Goal: Download file/media

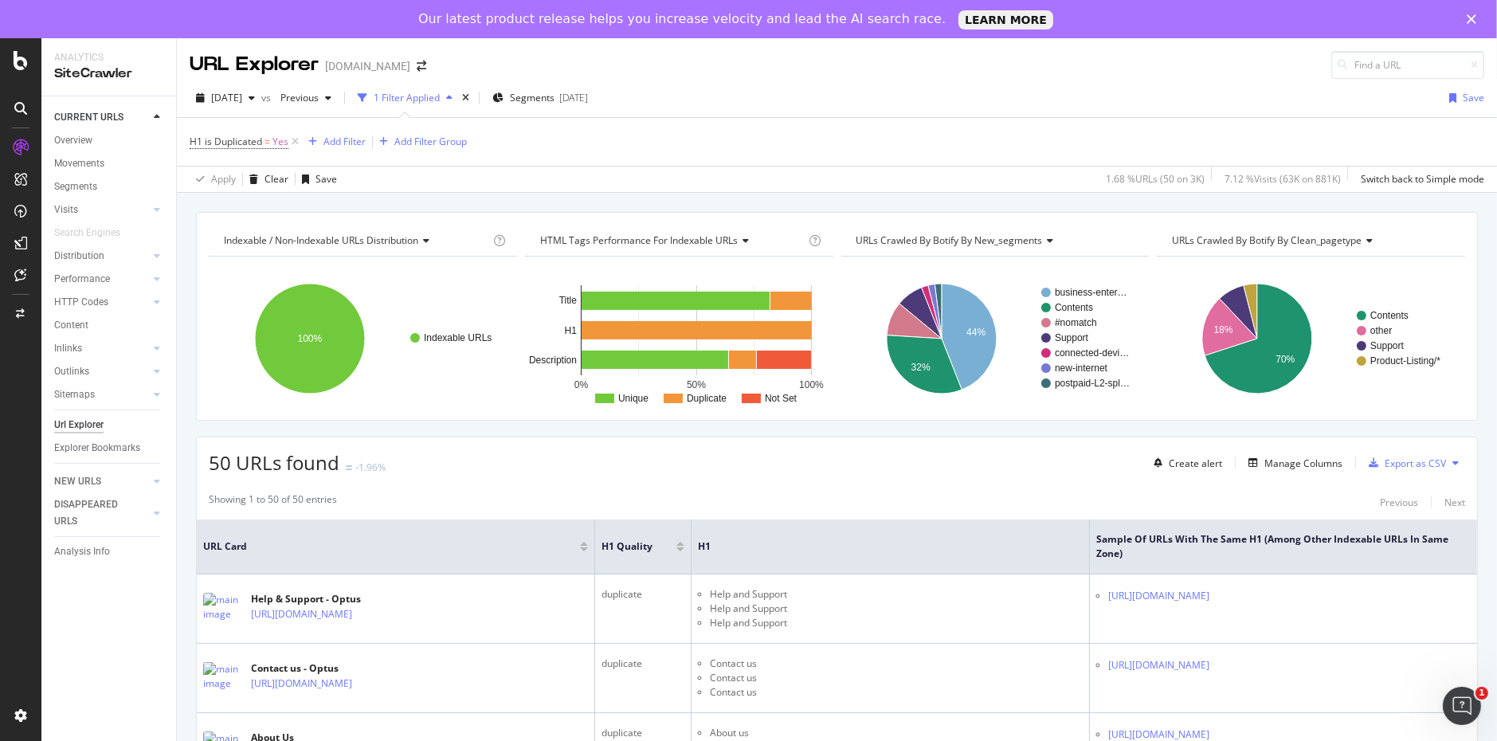
click at [1453, 461] on icon at bounding box center [1456, 463] width 6 height 10
click at [901, 503] on div "Showing 1 to 50 of 50 entries Previous Next" at bounding box center [837, 502] width 1281 height 19
click at [1392, 462] on div "Export as CSV" at bounding box center [1415, 464] width 61 height 14
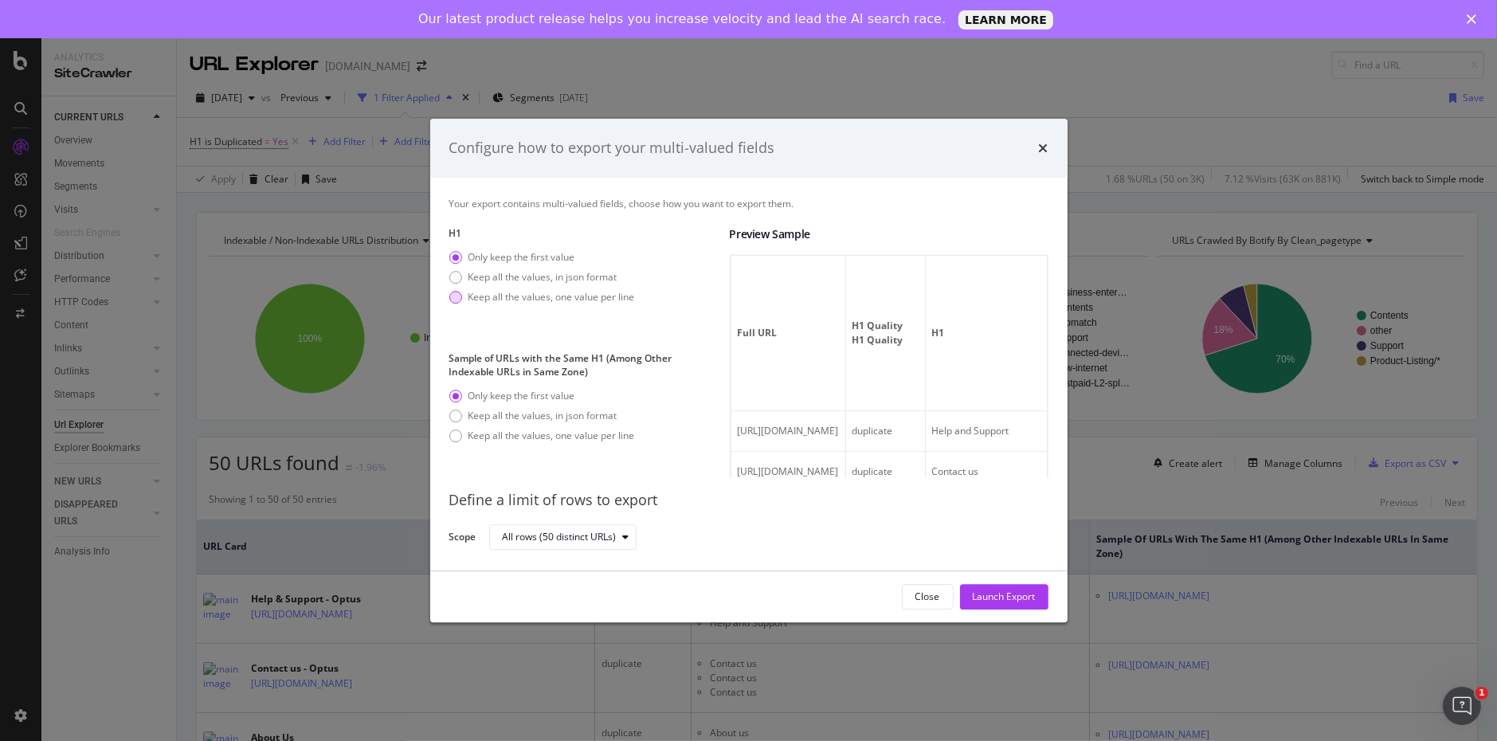
click at [452, 298] on div "modal" at bounding box center [455, 297] width 13 height 13
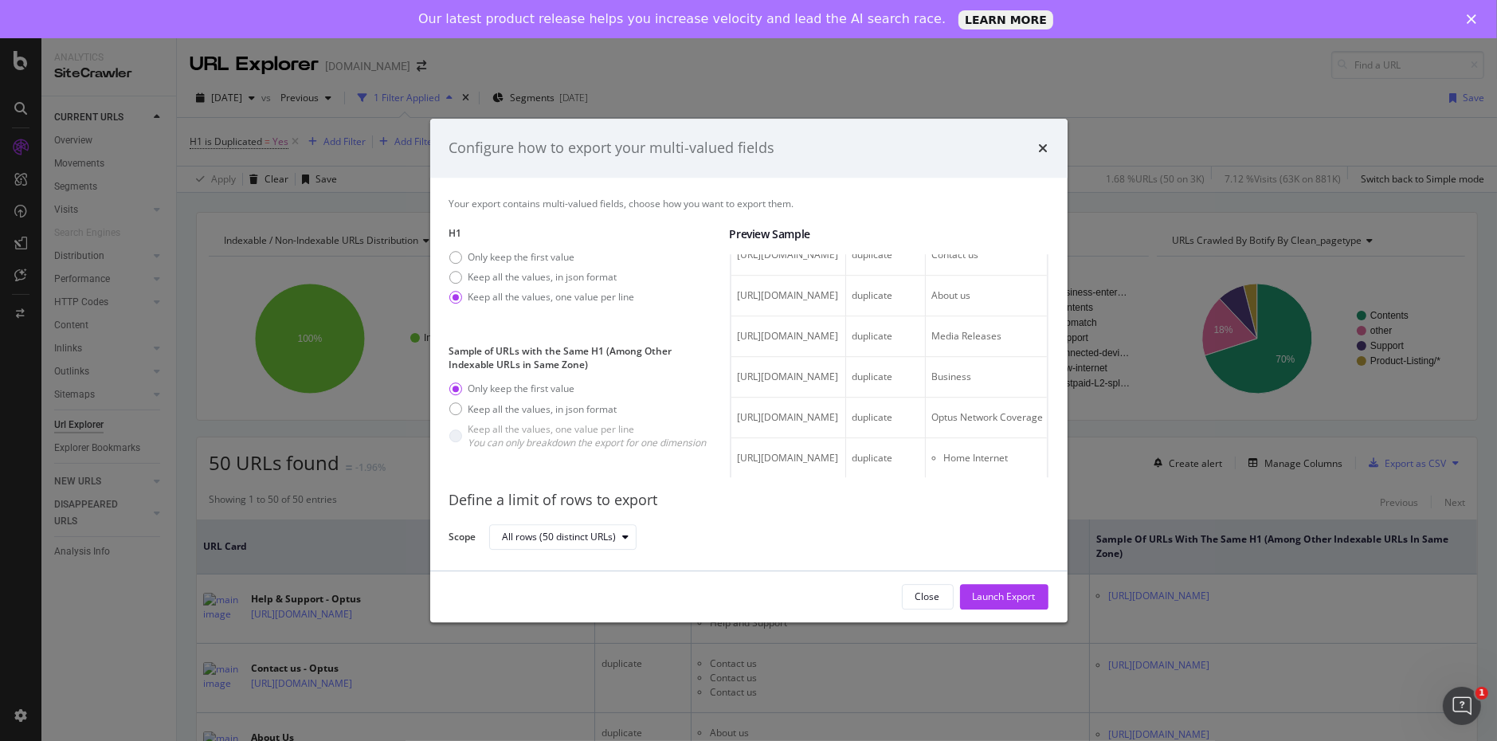
scroll to position [239, 0]
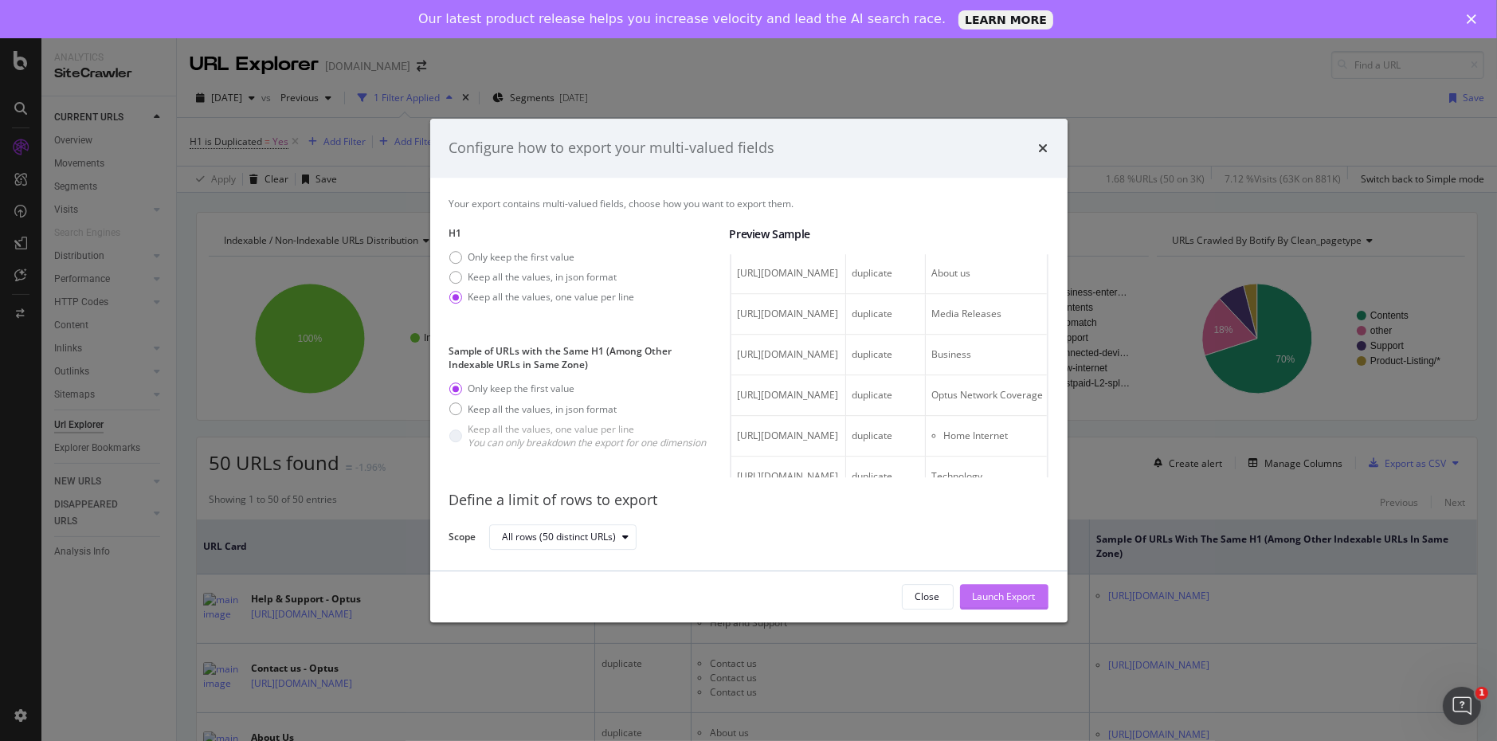
click at [999, 604] on div "Launch Export" at bounding box center [1004, 597] width 63 height 24
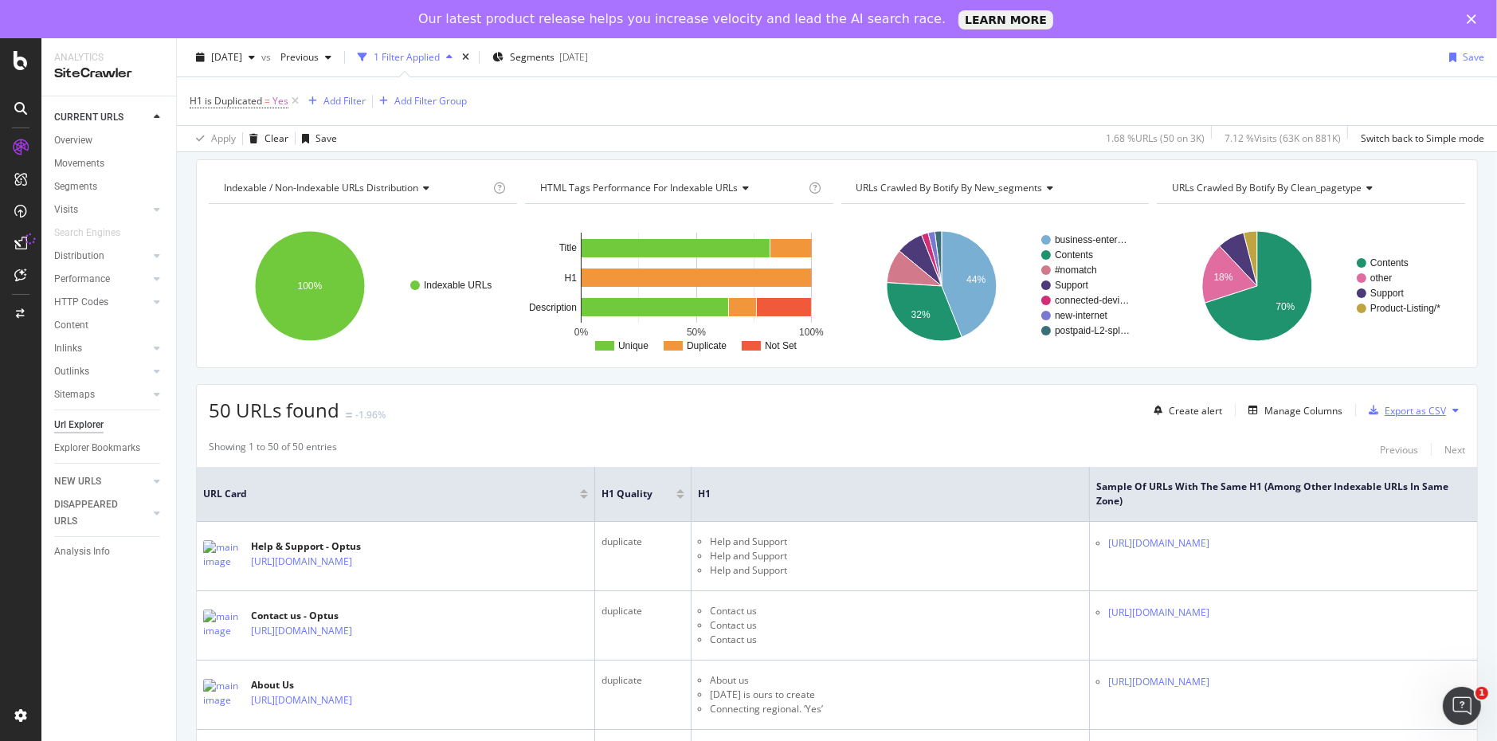
scroll to position [0, 0]
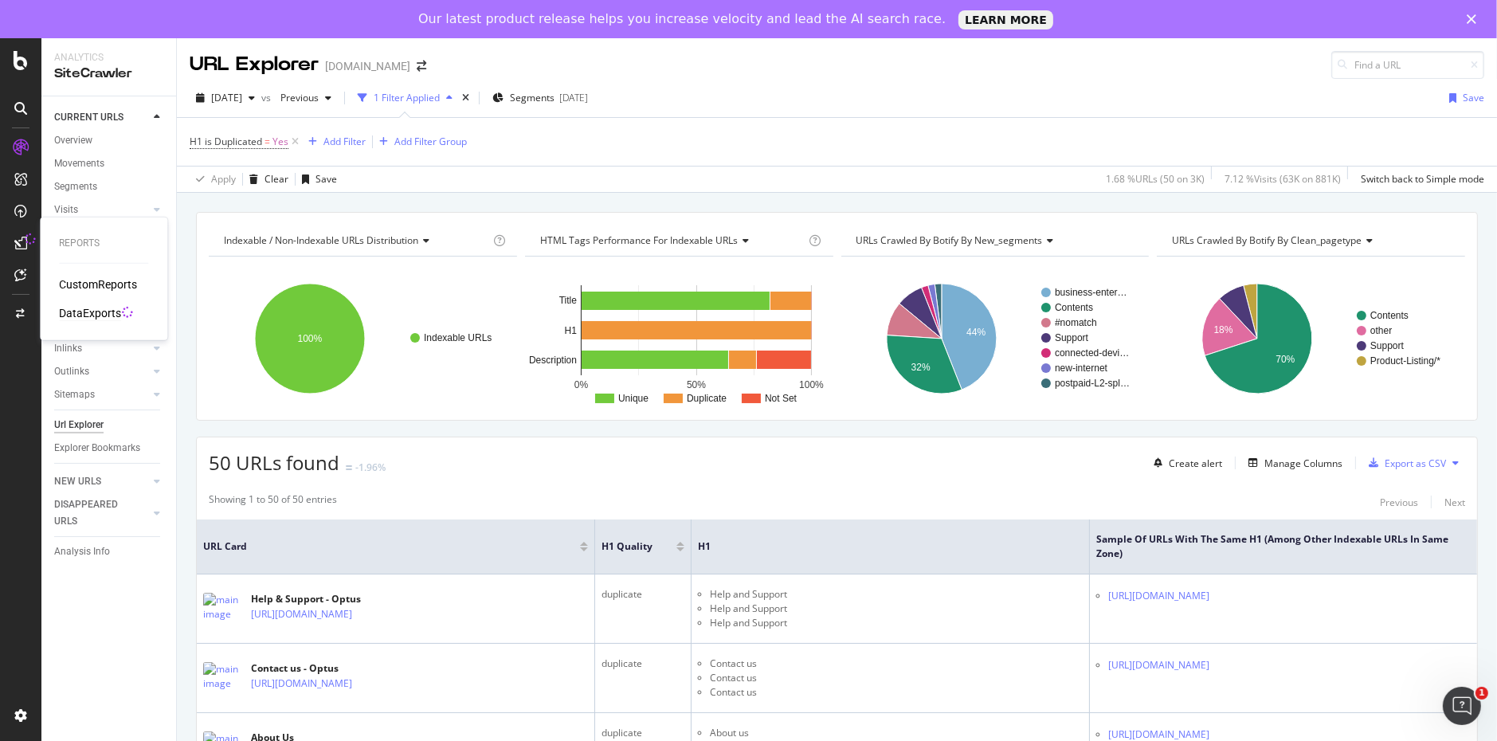
click at [80, 312] on div "DataExports" at bounding box center [90, 313] width 62 height 16
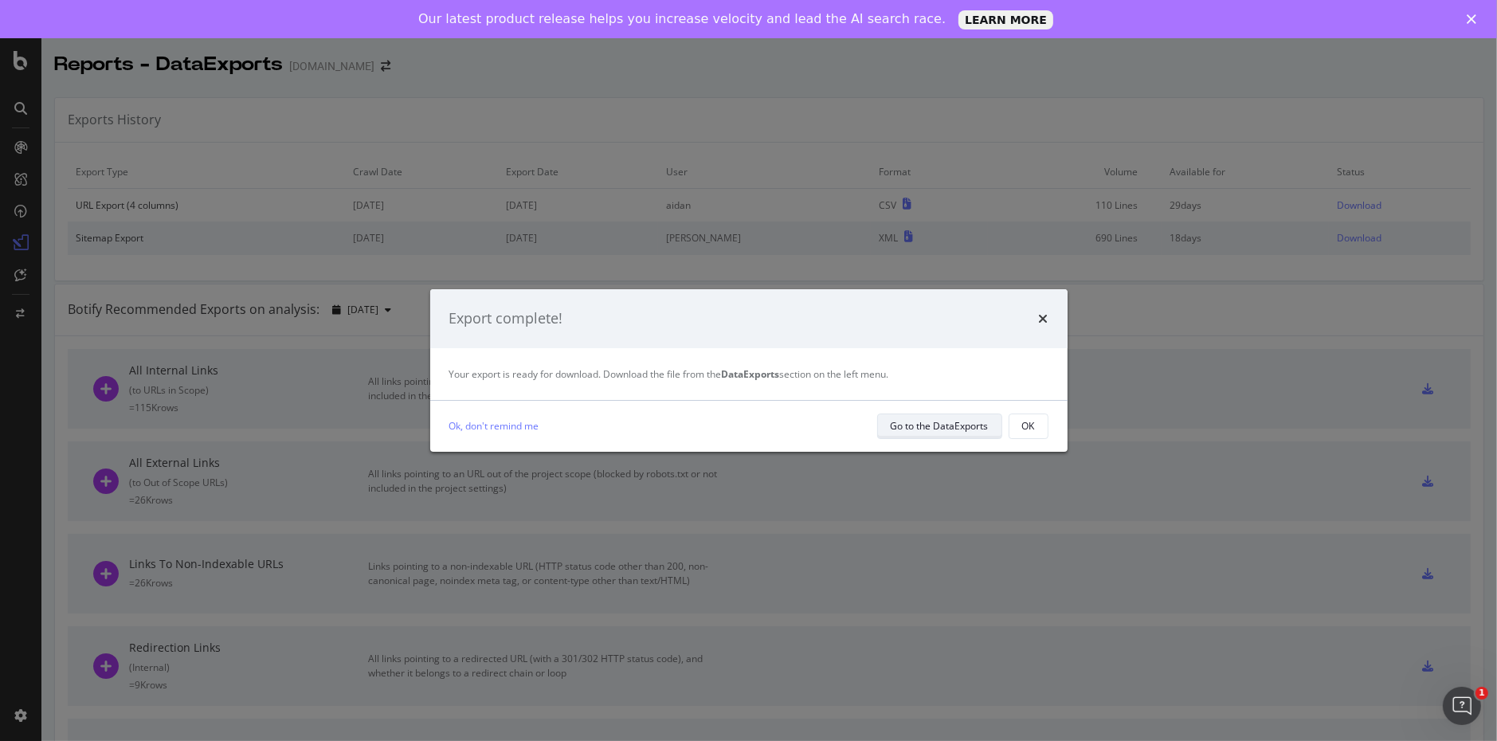
click at [926, 426] on div "Go to the DataExports" at bounding box center [940, 426] width 98 height 14
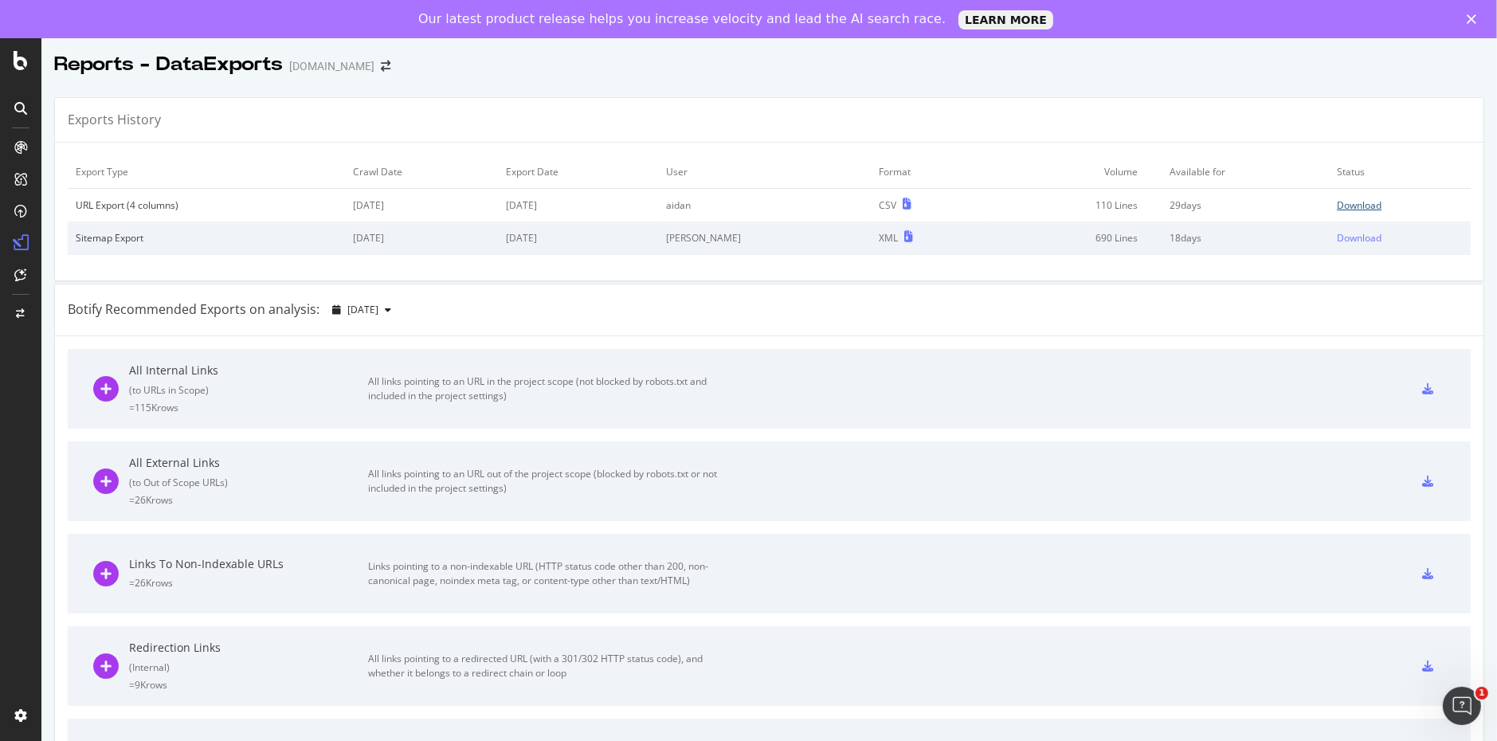
click at [1340, 206] on div "Download" at bounding box center [1359, 205] width 45 height 14
